Goal: Check status: Check status

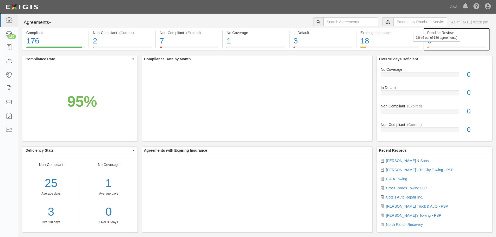
click at [436, 40] on div "3% (6 out of 186 agreements)" at bounding box center [436, 38] width 47 height 8
